Goal: Task Accomplishment & Management: Use online tool/utility

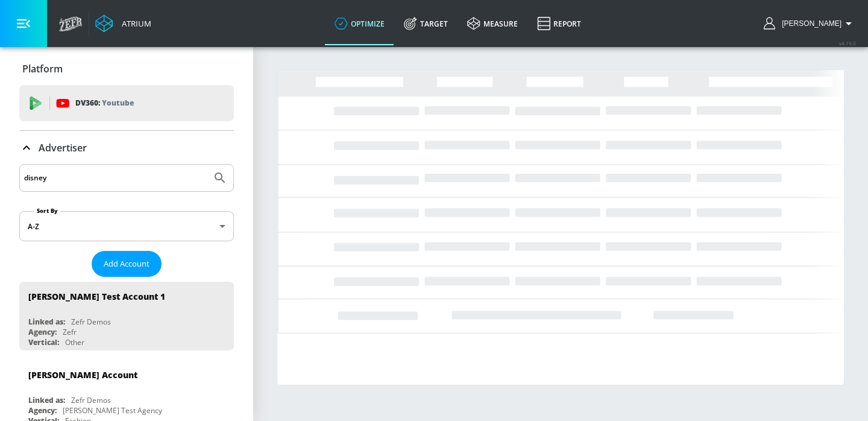
type input "disney"
click at [207, 165] on button "Submit Search" at bounding box center [220, 178] width 27 height 27
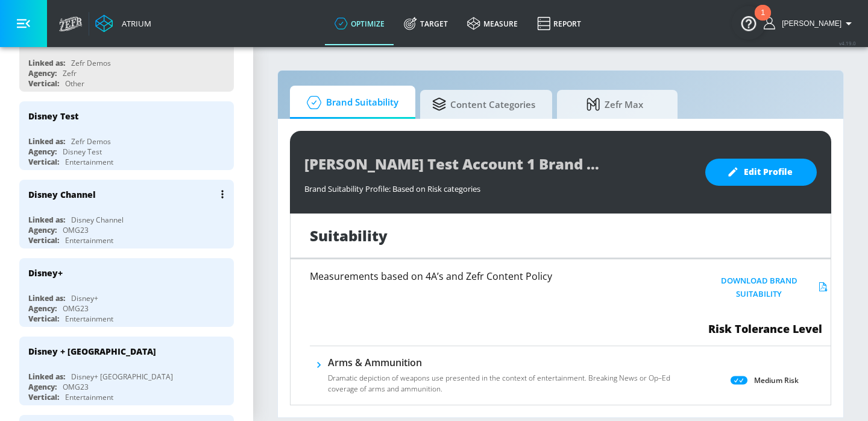
scroll to position [334, 0]
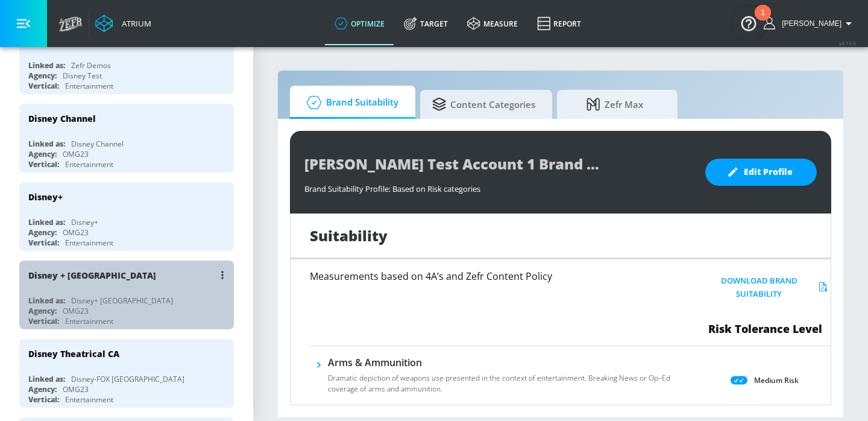
click at [112, 300] on div "Disney+ [GEOGRAPHIC_DATA]" at bounding box center [122, 300] width 102 height 10
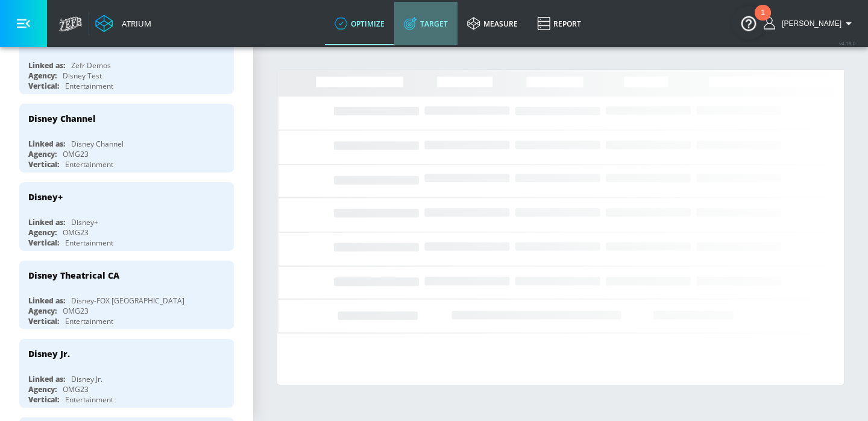
click at [417, 28] on icon at bounding box center [410, 23] width 13 height 13
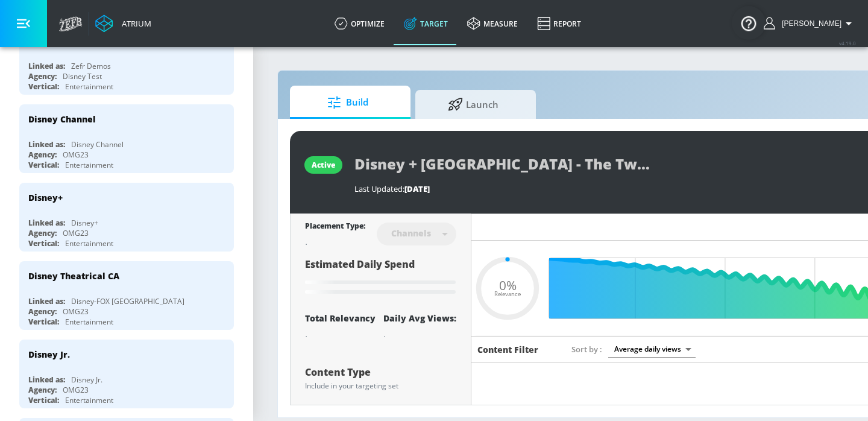
type input "0.05"
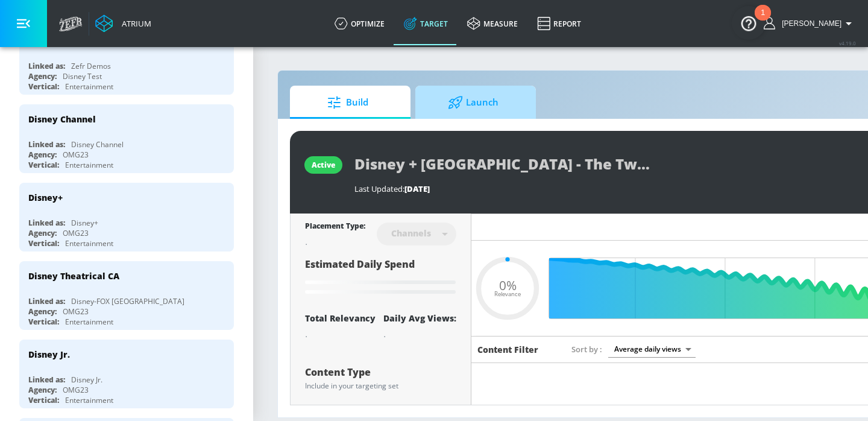
click at [502, 109] on span "Launch" at bounding box center [473, 102] width 92 height 29
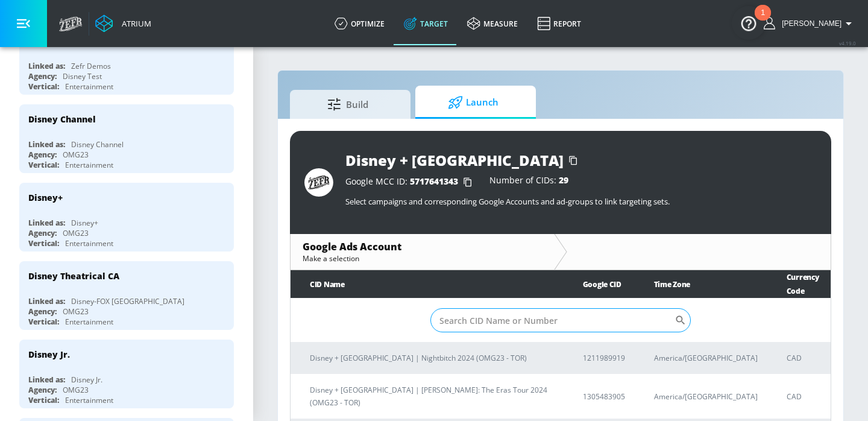
click at [485, 312] on input "Sort By" at bounding box center [552, 320] width 244 height 24
paste input "2133191819"
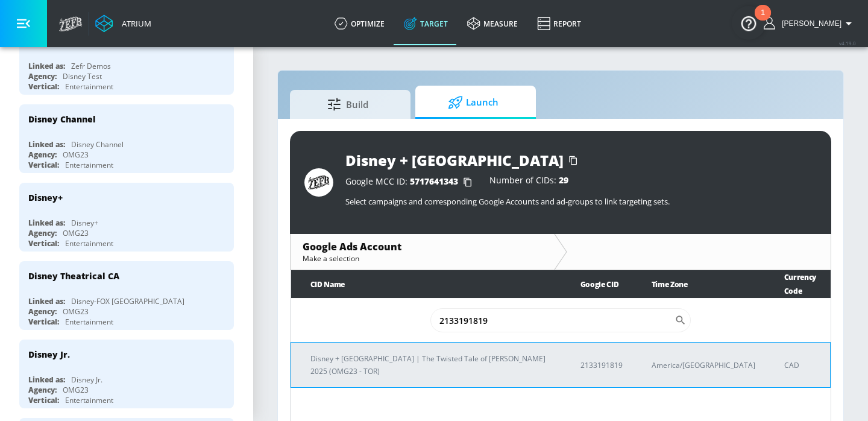
type input "2133191819"
click at [431, 342] on td "Disney + [GEOGRAPHIC_DATA] | The Twisted Tale of [PERSON_NAME] 2025 (OMG23 - TO…" at bounding box center [426, 364] width 270 height 45
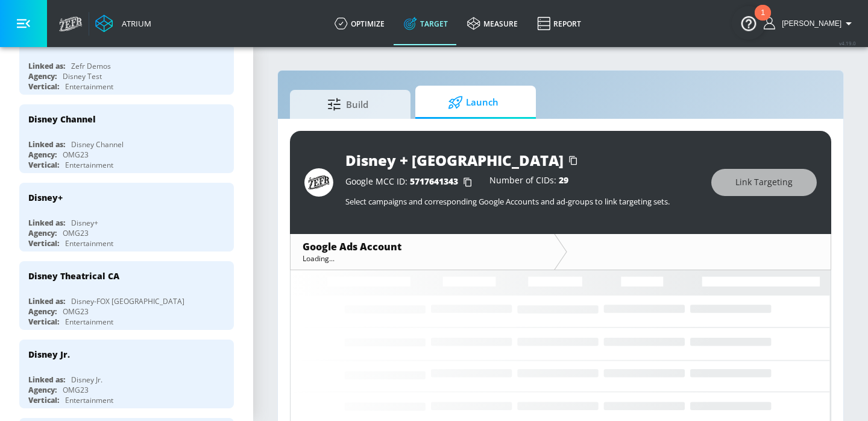
click at [280, 281] on div "Disney + [GEOGRAPHIC_DATA] Google MCC ID: 5717641343 Number of CIDs: 29 Select …" at bounding box center [560, 278] width 565 height 319
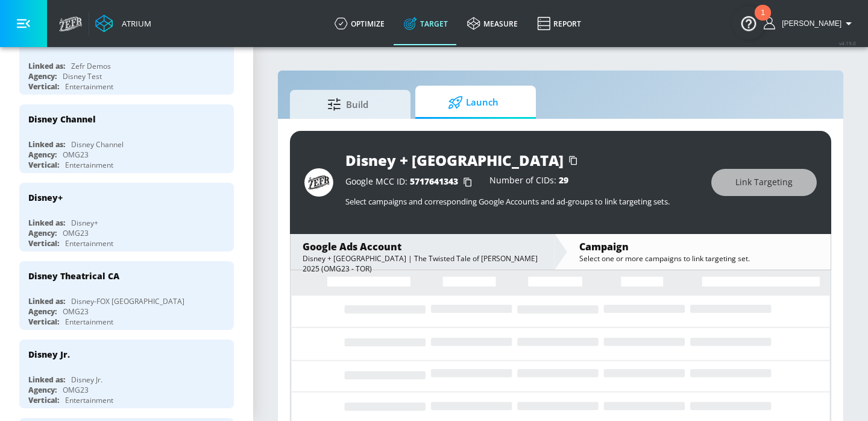
scroll to position [17, 0]
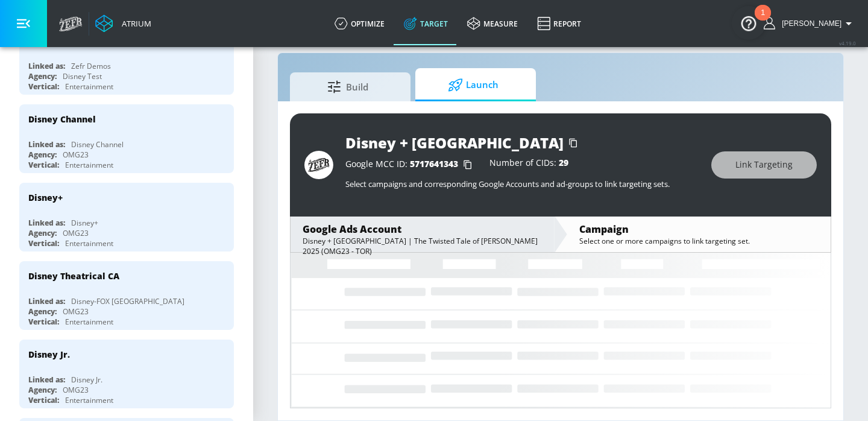
click at [280, 281] on div "Disney + [GEOGRAPHIC_DATA] Google MCC ID: 5717641343 Number of CIDs: 29 Select …" at bounding box center [560, 260] width 565 height 319
